Goal: Information Seeking & Learning: Learn about a topic

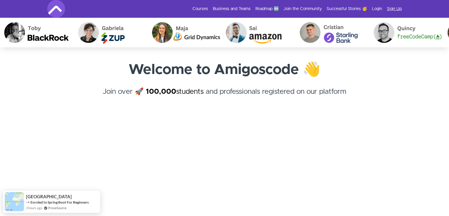
click at [391, 10] on link "Sign Up" at bounding box center [394, 9] width 15 height 6
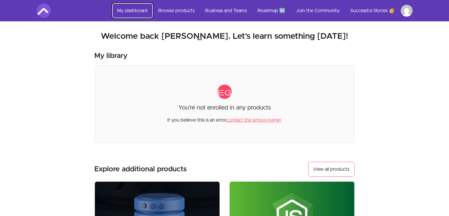
click at [136, 6] on link "My dashboard" at bounding box center [133, 11] width 40 height 14
click at [187, 7] on link "Browse products" at bounding box center [177, 11] width 46 height 14
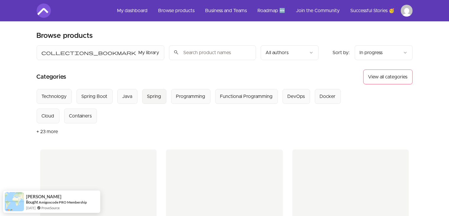
click at [151, 97] on div "Spring" at bounding box center [154, 96] width 14 height 7
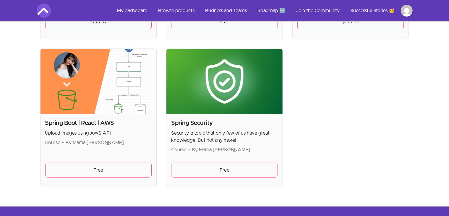
scroll to position [144, 0]
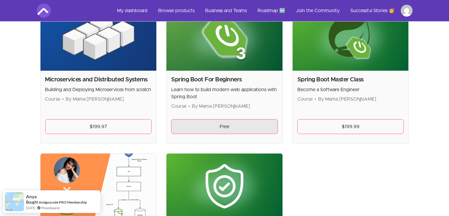
click at [247, 126] on link "Free" at bounding box center [224, 126] width 107 height 15
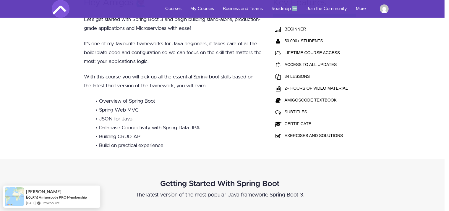
scroll to position [177, 4]
